Goal: Information Seeking & Learning: Compare options

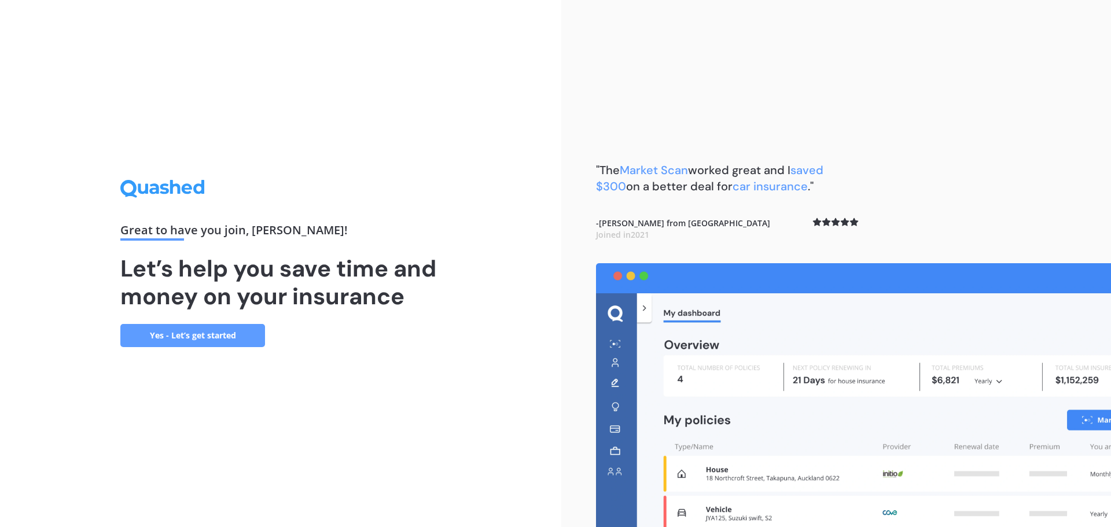
click at [212, 326] on link "Yes - Let’s get started" at bounding box center [192, 335] width 145 height 23
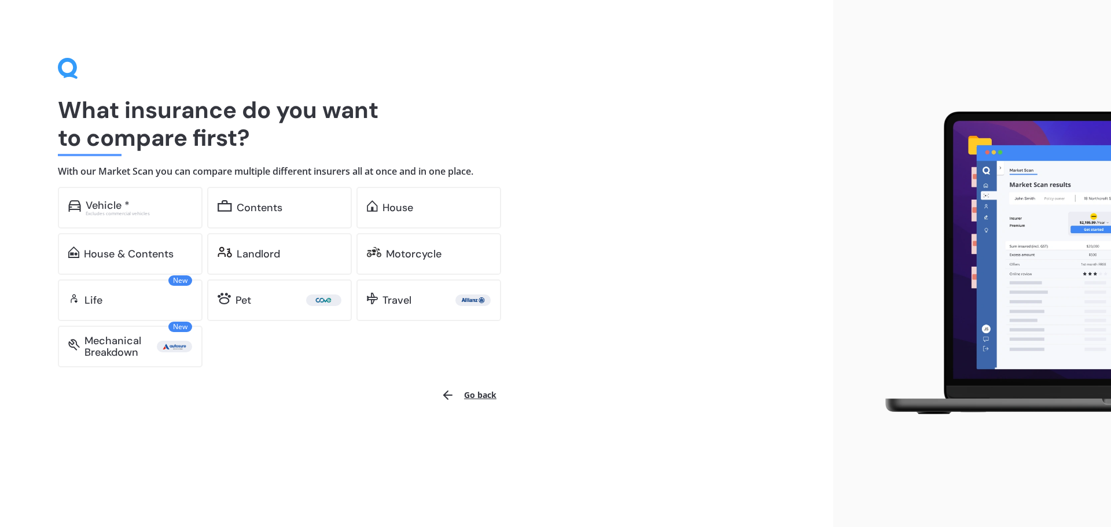
click at [473, 394] on button "Go back" at bounding box center [468, 395] width 69 height 28
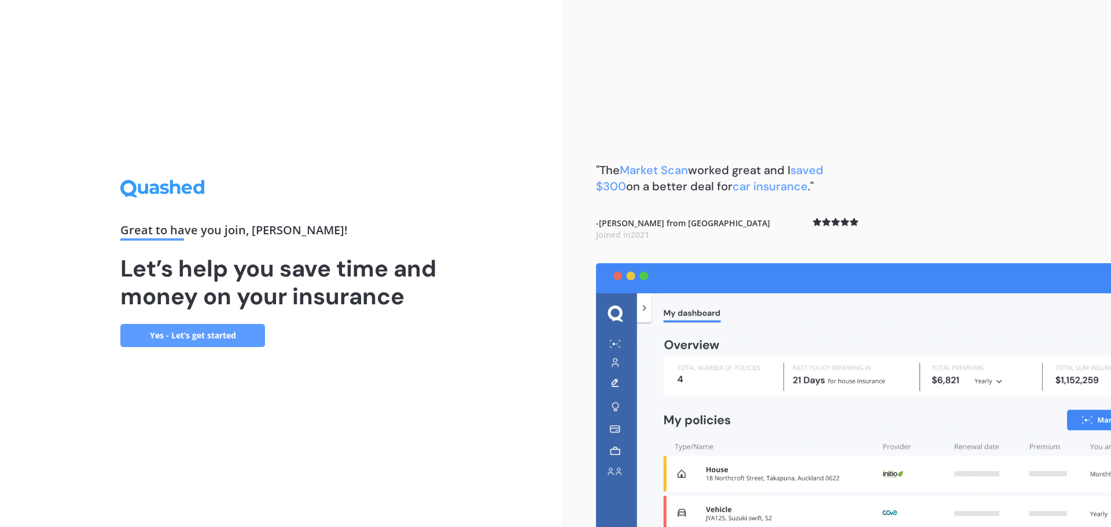
drag, startPoint x: 556, startPoint y: 369, endPoint x: 565, endPoint y: 371, distance: 9.4
click at [561, 372] on div "Great to have you join , [PERSON_NAME] ! Let’s help you save time and money on …" at bounding box center [280, 263] width 561 height 527
click at [898, 351] on img at bounding box center [853, 395] width 515 height 264
click at [1111, 381] on img at bounding box center [853, 395] width 515 height 264
click at [756, 166] on b ""The Market Scan worked great and I saved $300 on a better deal for car insuran…" at bounding box center [709, 178] width 227 height 31
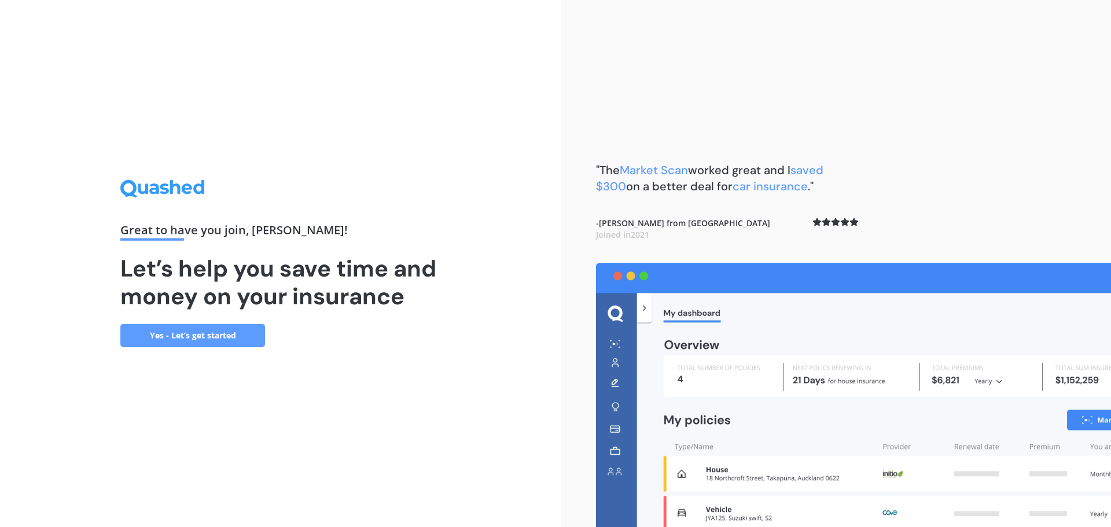
click at [256, 280] on h1 "Let’s help you save time and money on your insurance" at bounding box center [280, 283] width 321 height 56
click at [216, 326] on link "Yes - Let’s get started" at bounding box center [192, 335] width 145 height 23
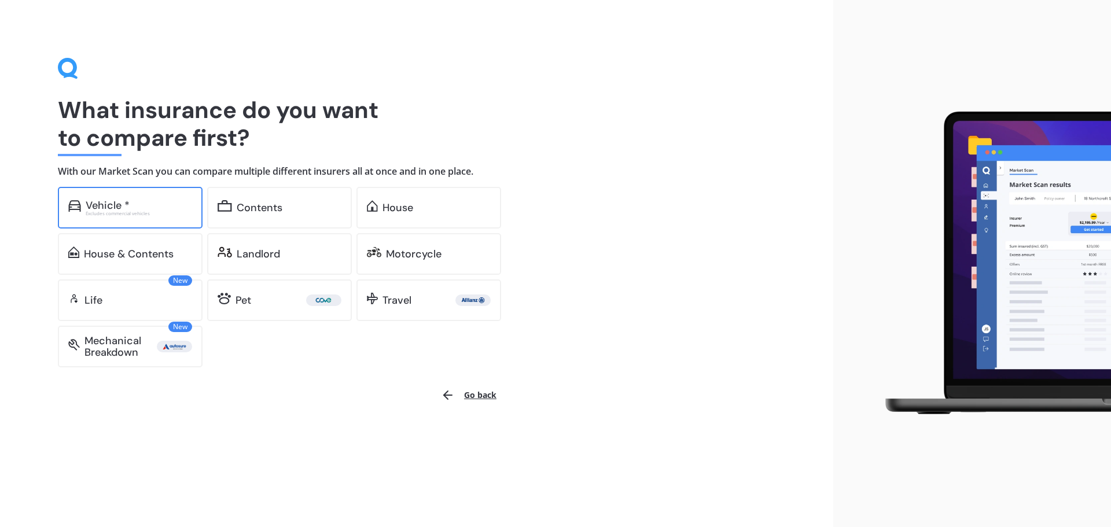
click at [126, 207] on div "Vehicle *" at bounding box center [108, 206] width 44 height 12
